Goal: Complete application form

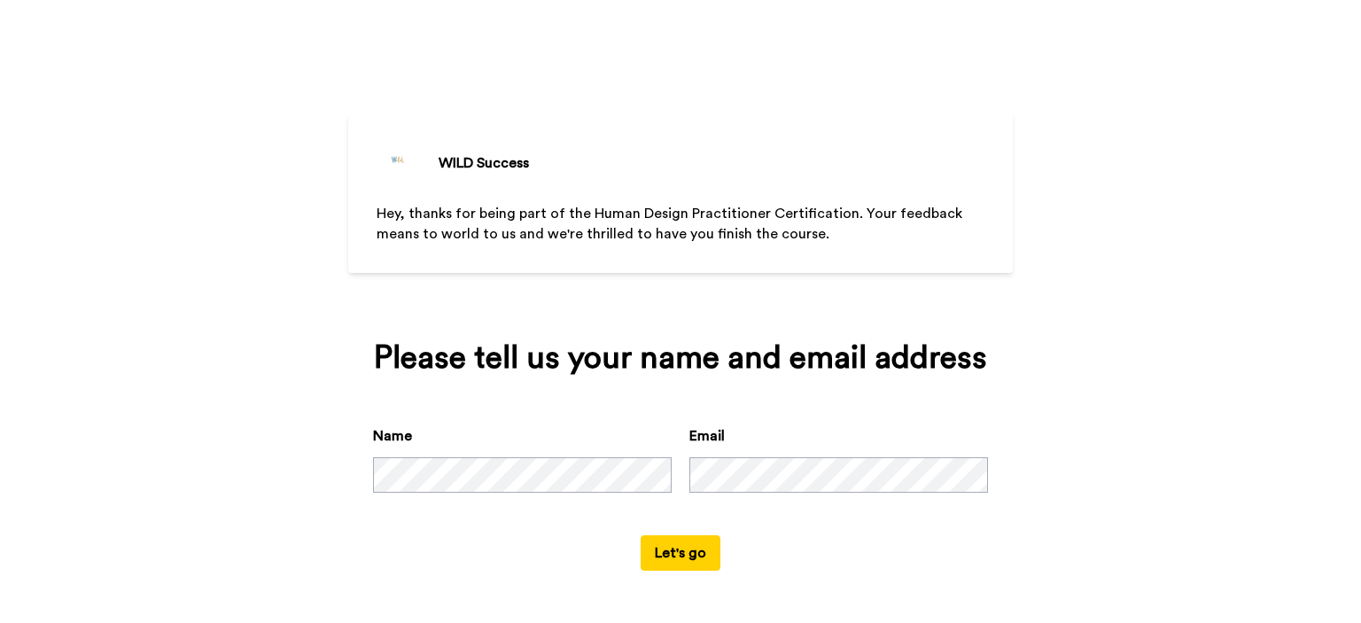
click at [702, 545] on button "Let's go" at bounding box center [681, 552] width 80 height 35
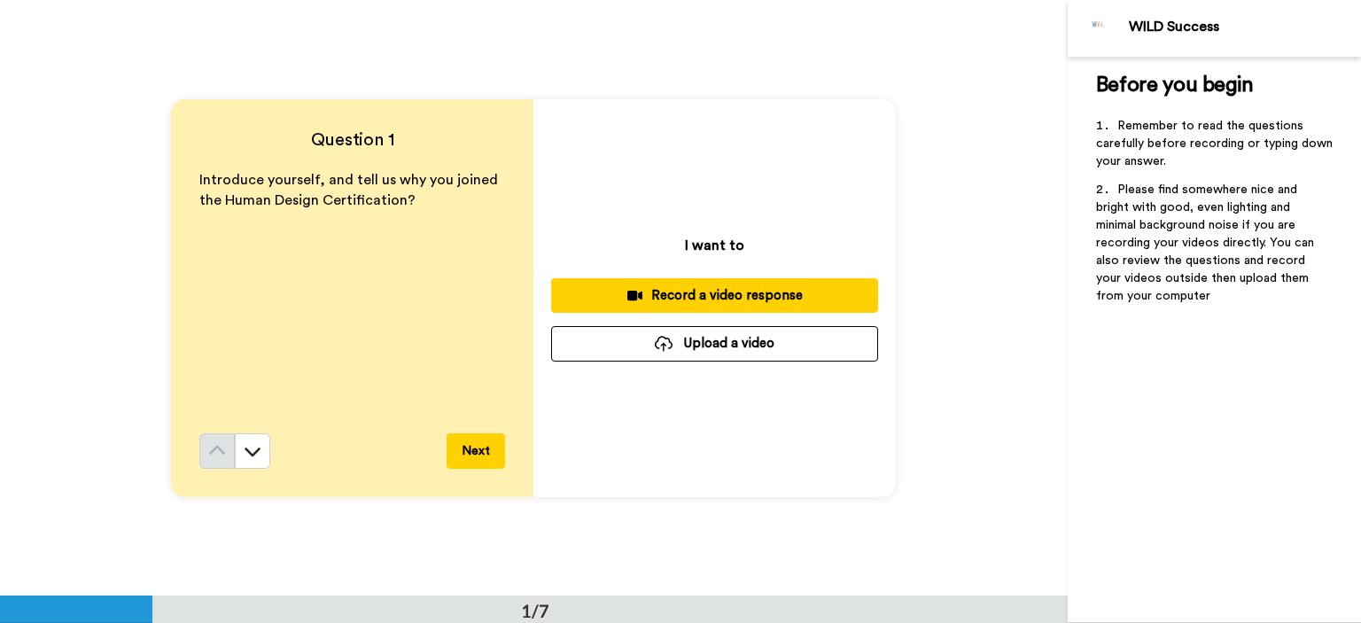
click at [471, 453] on button "Next" at bounding box center [476, 450] width 58 height 35
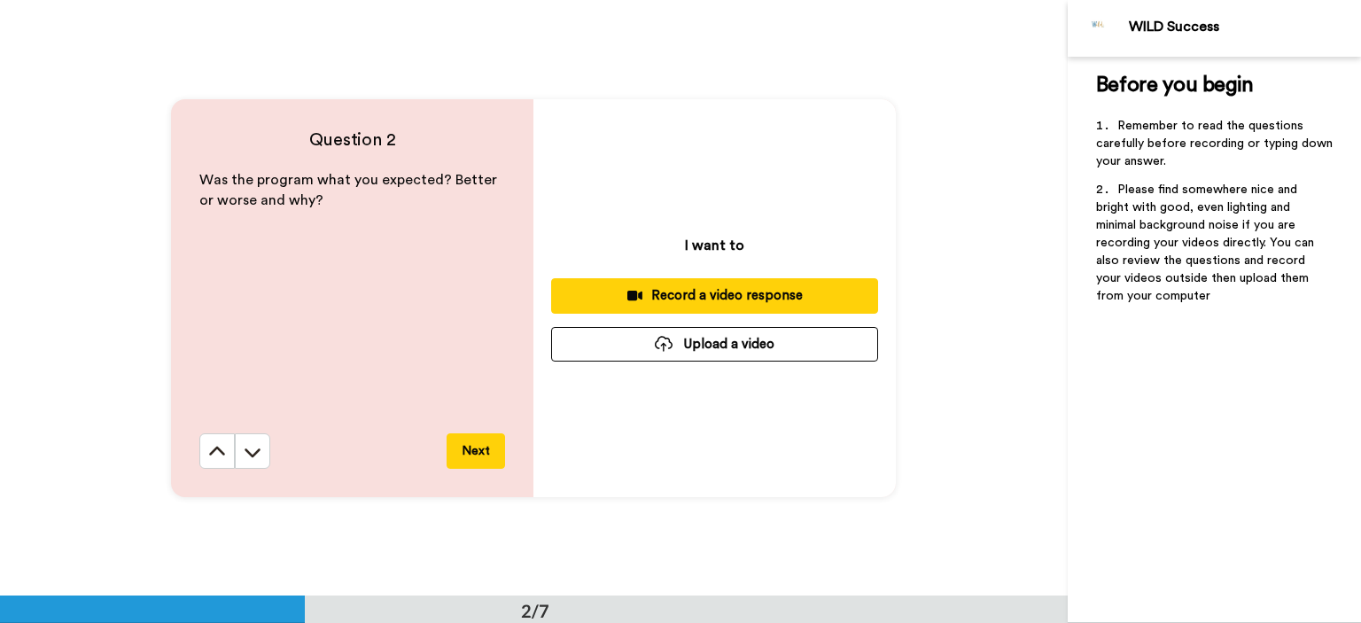
scroll to position [596, 0]
click at [471, 453] on button "Next" at bounding box center [476, 450] width 58 height 35
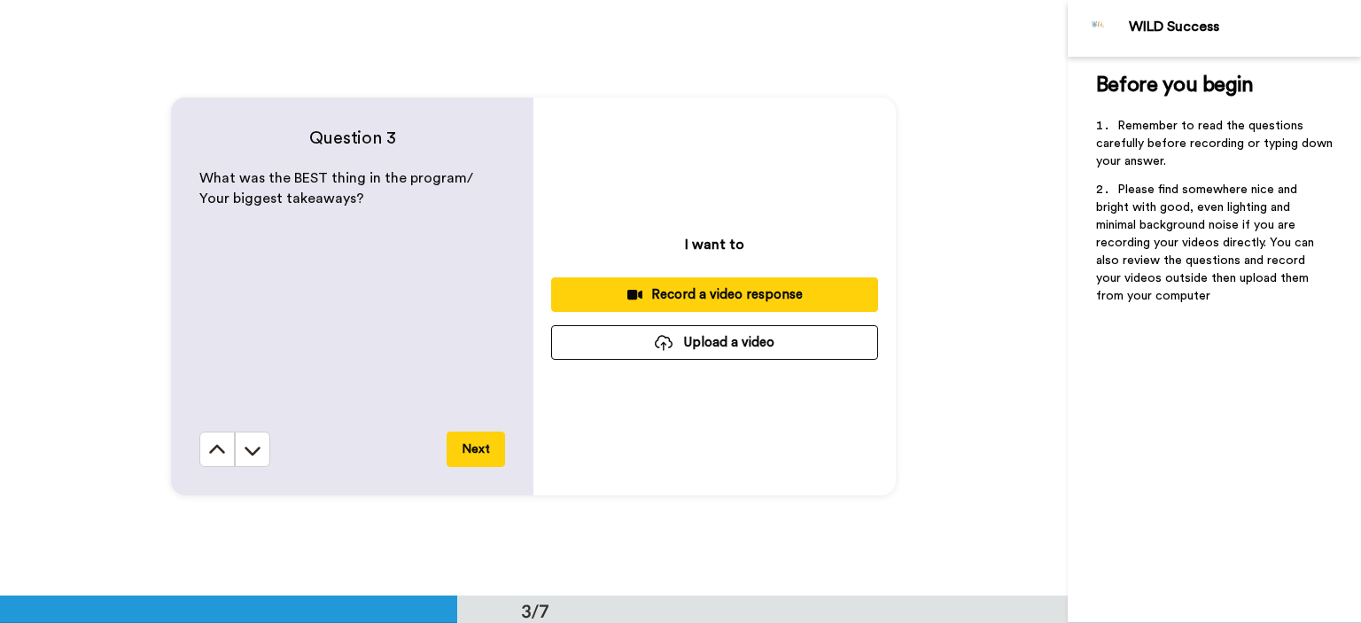
scroll to position [1193, 0]
click at [471, 453] on button "Next" at bounding box center [476, 449] width 58 height 35
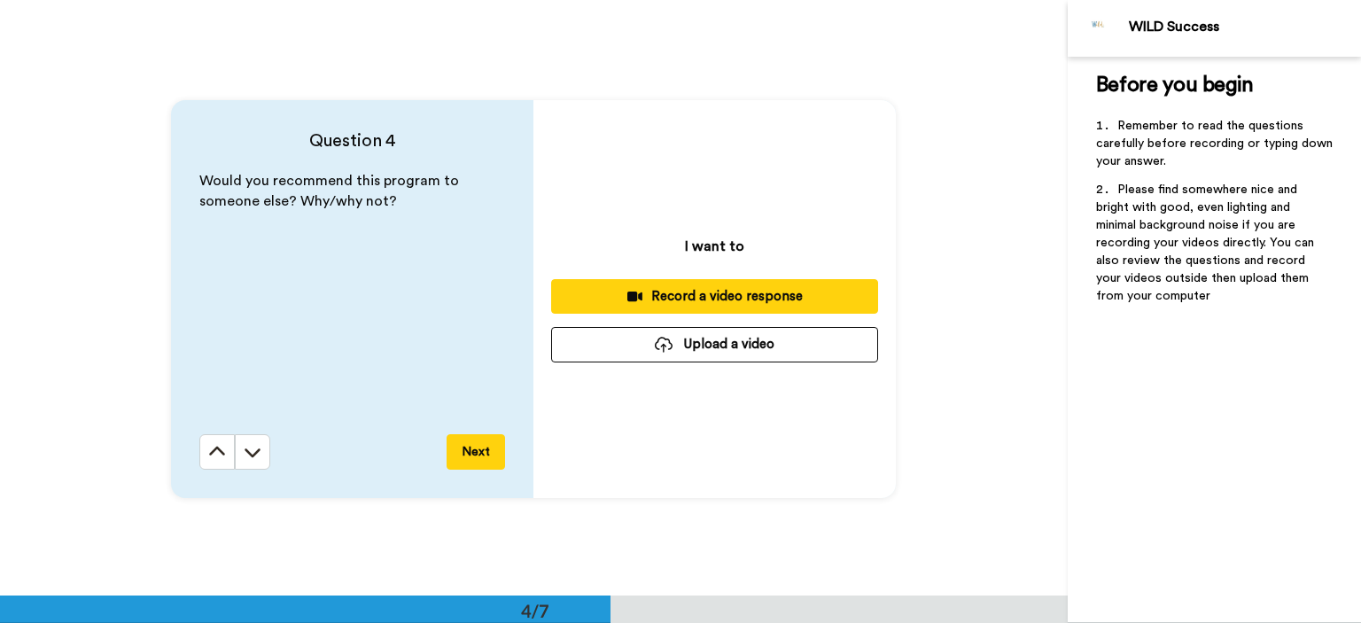
scroll to position [1788, 0]
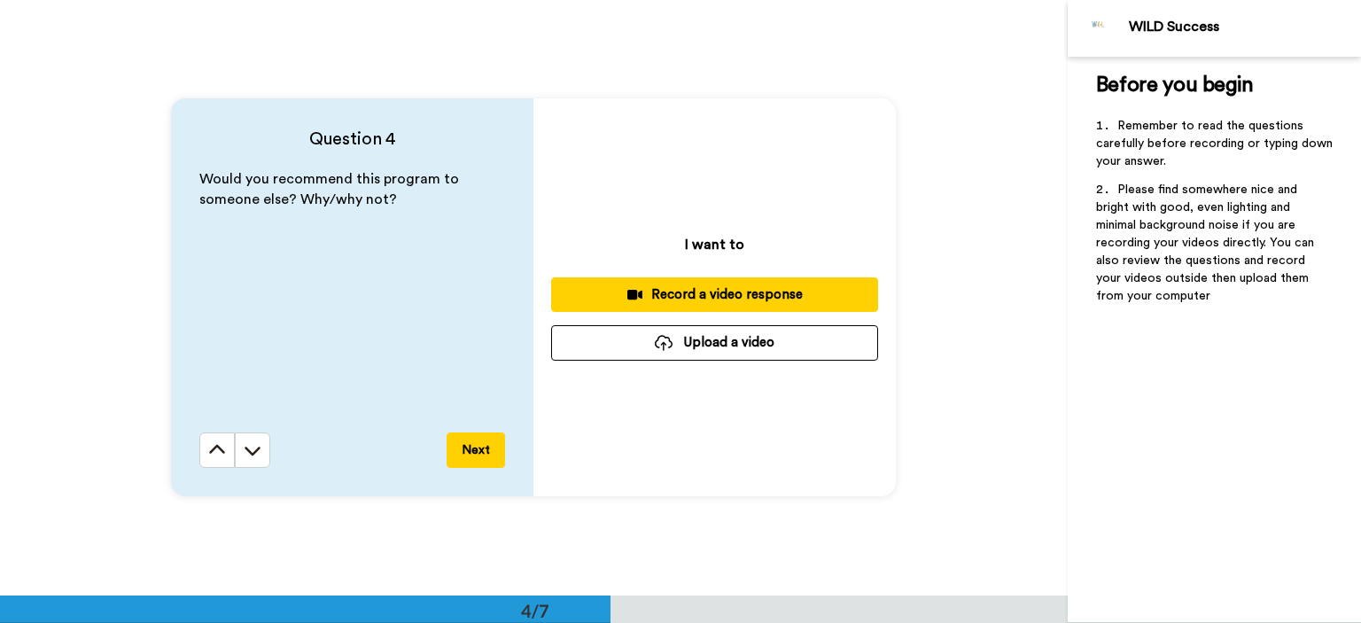
click at [471, 453] on button "Next" at bounding box center [476, 449] width 58 height 35
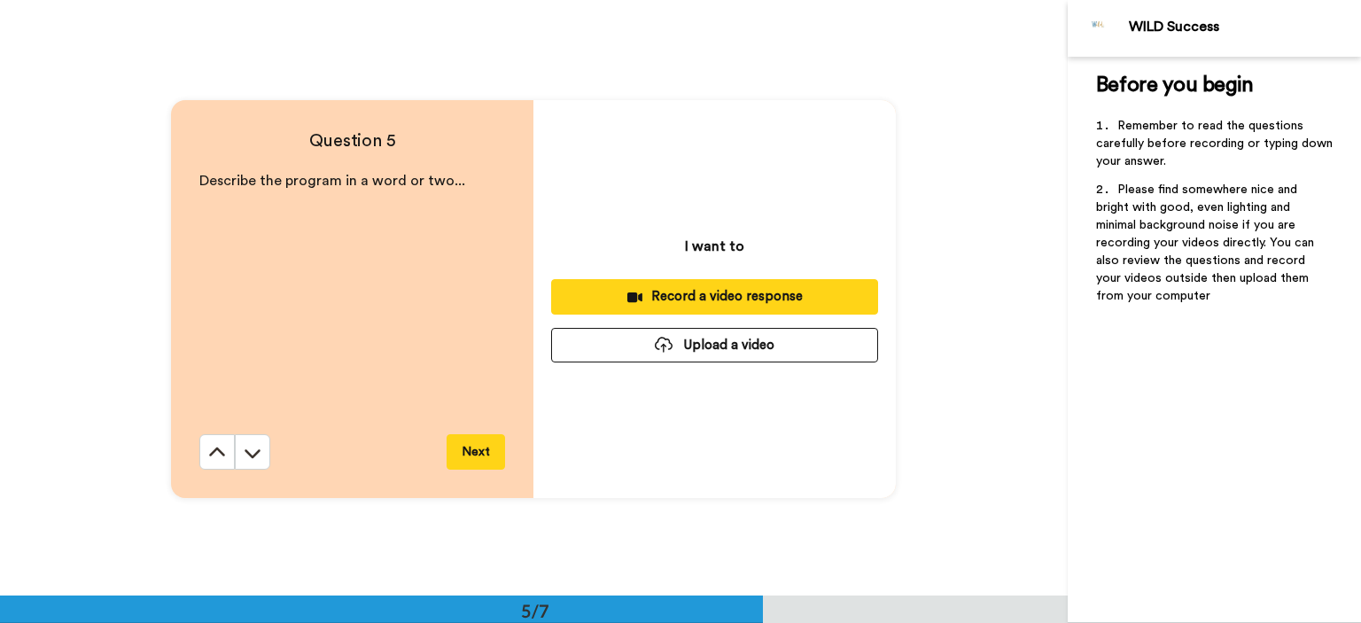
scroll to position [2385, 0]
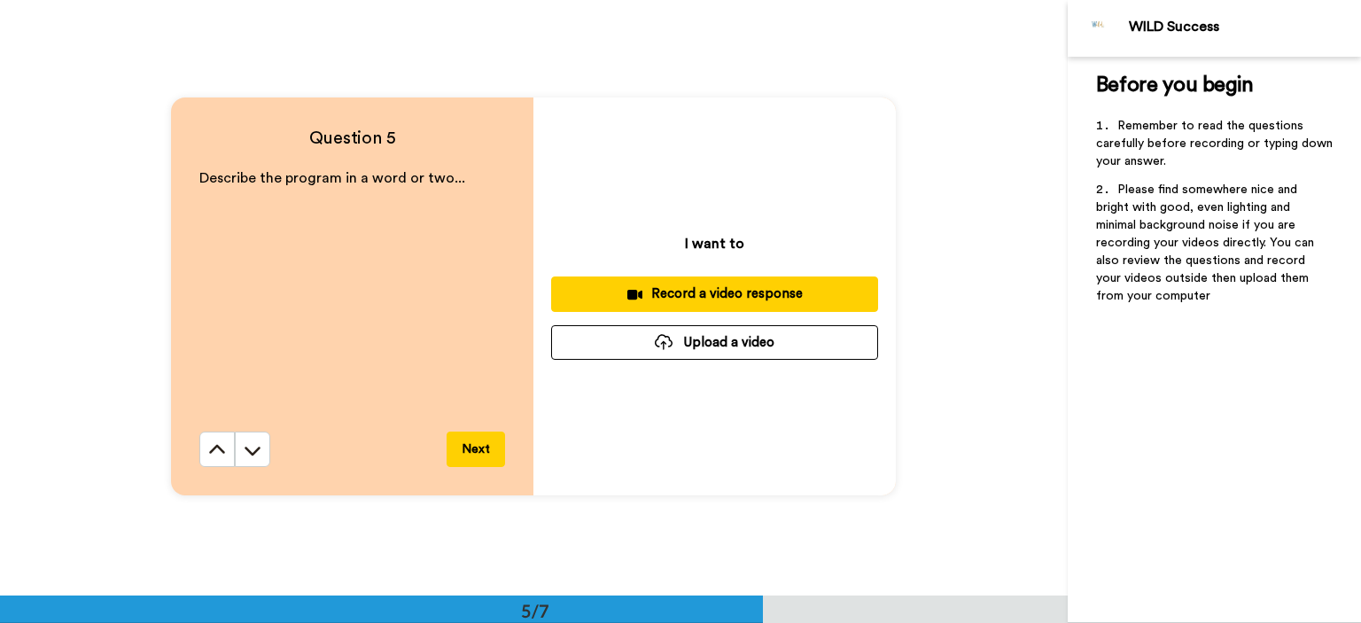
click at [471, 453] on button "Next" at bounding box center [476, 449] width 58 height 35
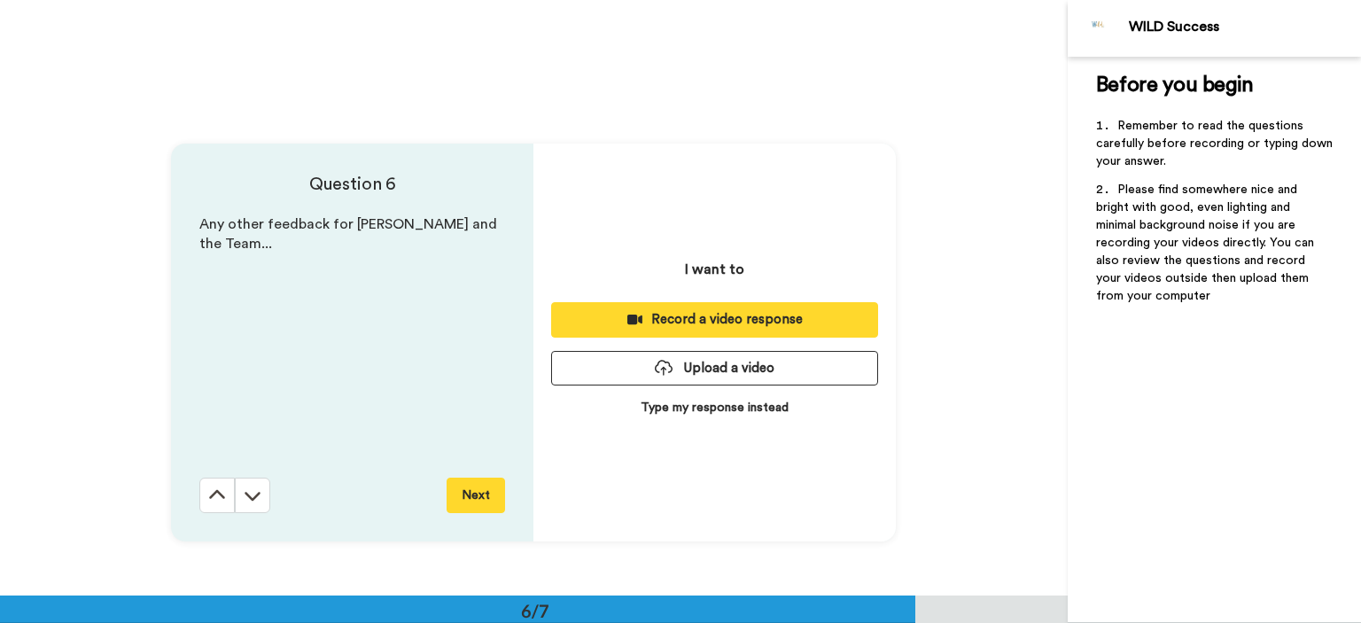
scroll to position [2980, 0]
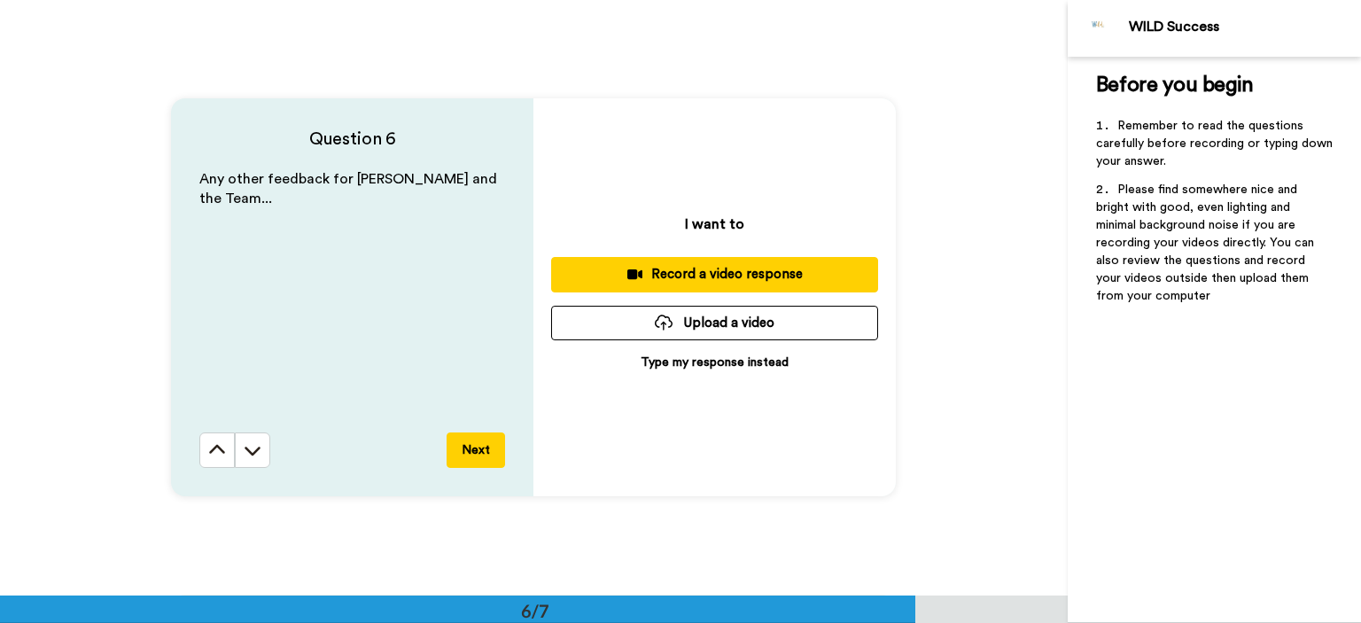
click at [471, 453] on button "Next" at bounding box center [476, 449] width 58 height 35
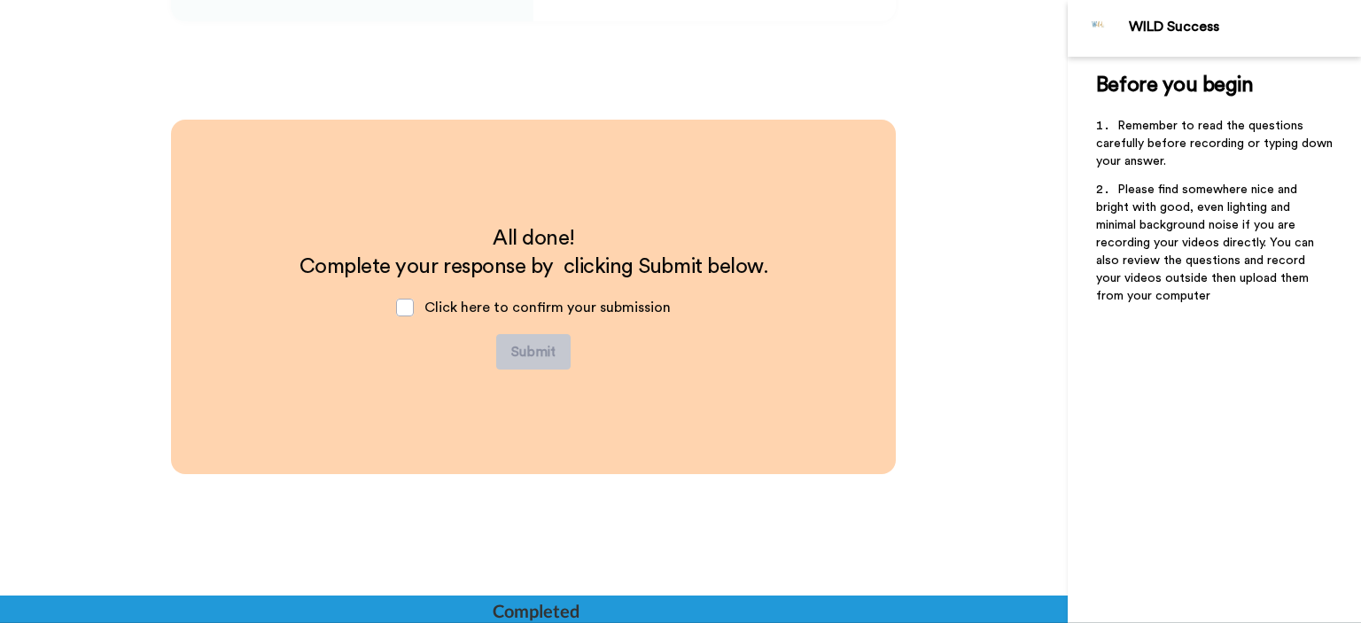
scroll to position [3456, 0]
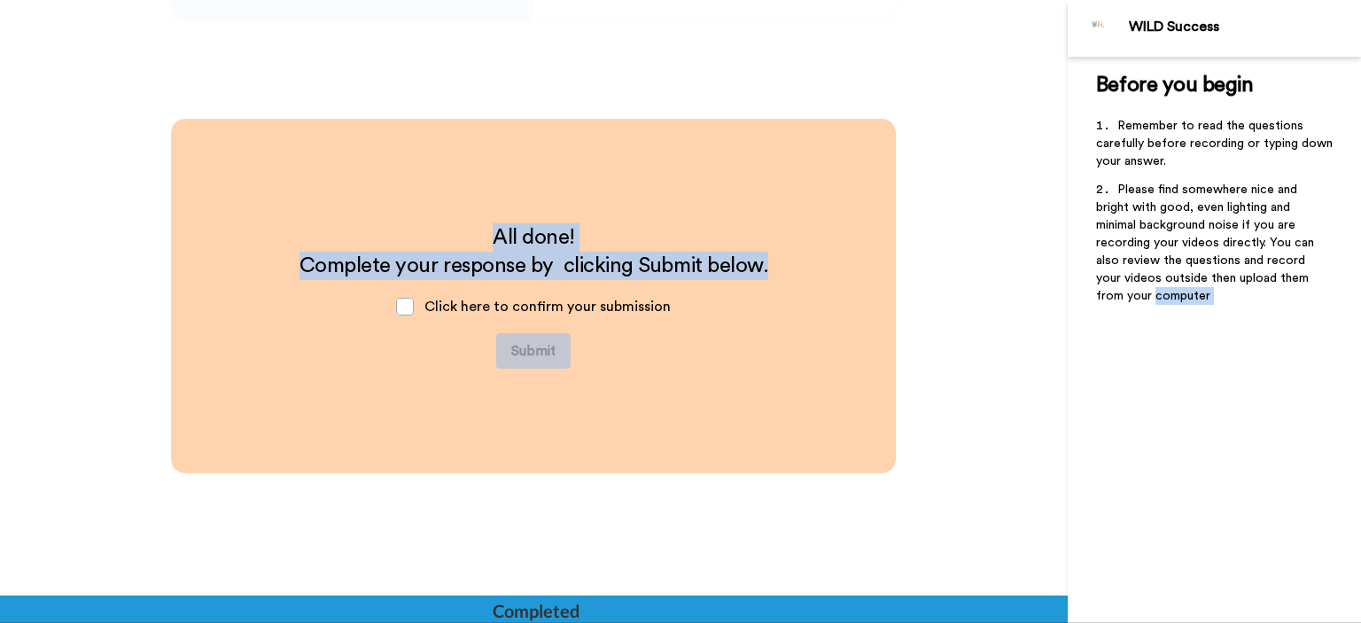
drag, startPoint x: 1067, startPoint y: 499, endPoint x: 1063, endPoint y: 488, distance: 11.5
click at [1063, 488] on div "WILD Success Before you begin ﻿ Remember to read the questions carefully before…" at bounding box center [680, 311] width 1361 height 623
click at [1022, 463] on div "All done! Complete your response by clicking Submit below. Click here to confir…" at bounding box center [534, 417] width 1068 height 596
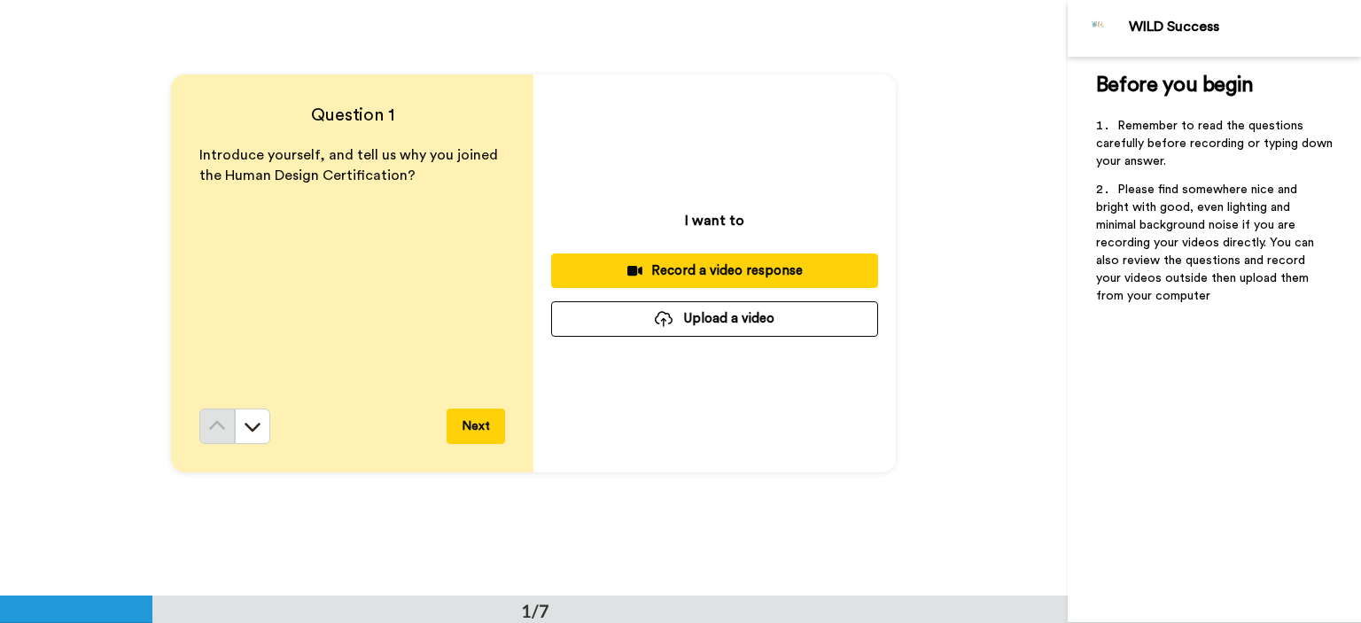
scroll to position [0, 0]
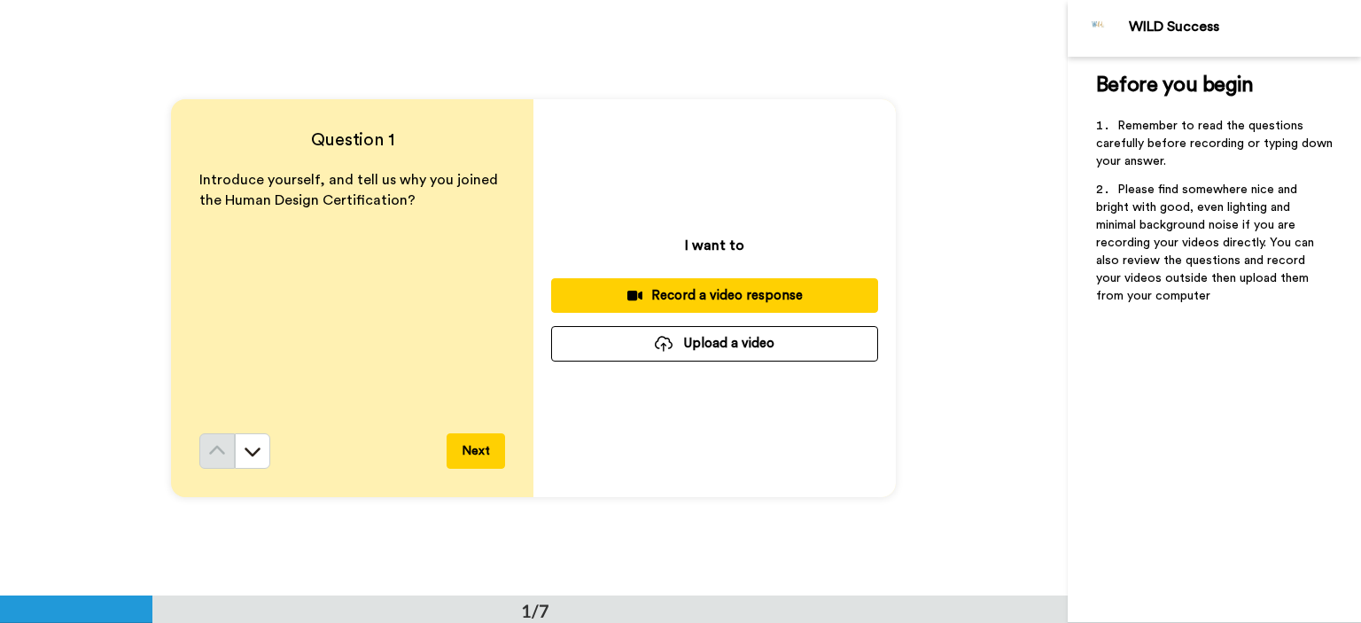
click at [635, 82] on div "Question 1 Introduce yourself, and tell us why you joined the Human Design Cert…" at bounding box center [534, 298] width 1068 height 596
drag, startPoint x: 399, startPoint y: 198, endPoint x: 344, endPoint y: 195, distance: 55.0
click at [344, 195] on span "Introduce yourself, and tell us why you joined the Human Design Certification?" at bounding box center [350, 190] width 302 height 35
drag, startPoint x: 416, startPoint y: 203, endPoint x: 184, endPoint y: 181, distance: 232.4
click at [184, 181] on div "Question 1 Introduce yourself, and tell us why you joined the Human Design Cert…" at bounding box center [352, 298] width 362 height 398
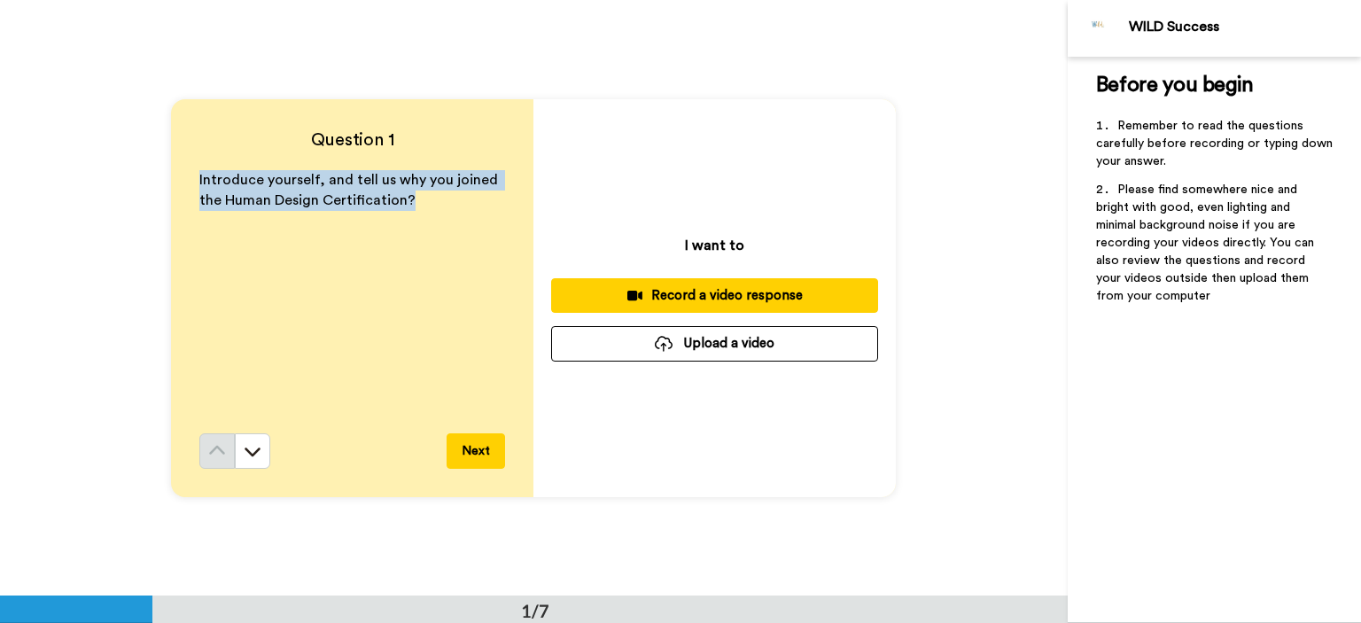
copy span "Introduce yourself, and tell us why you joined the Human Design Certification?"
